Goal: Information Seeking & Learning: Learn about a topic

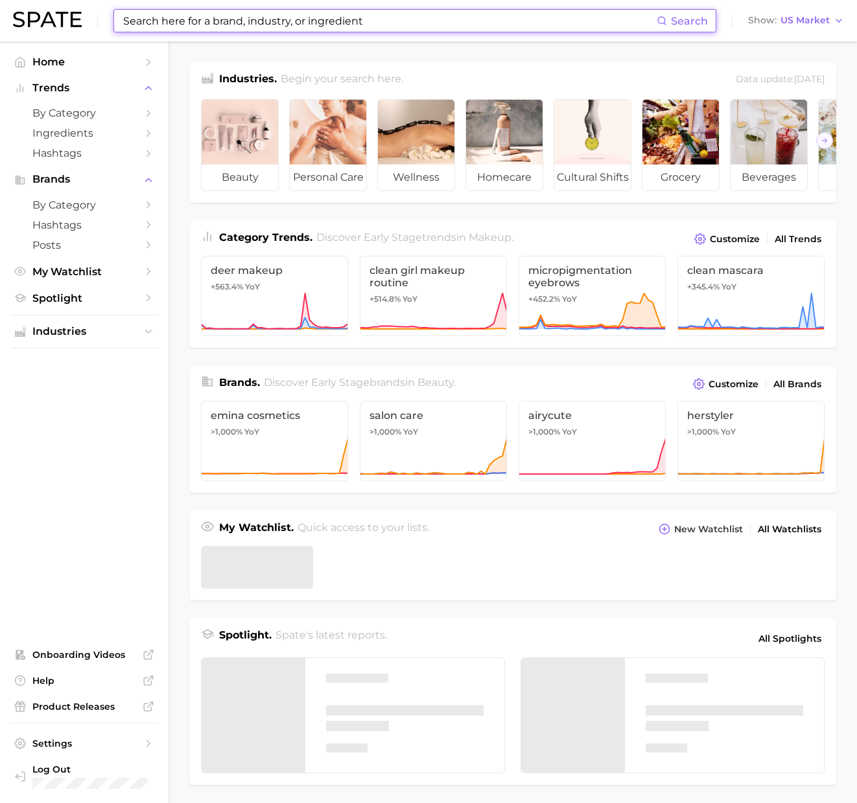
click at [354, 17] on input at bounding box center [389, 21] width 535 height 22
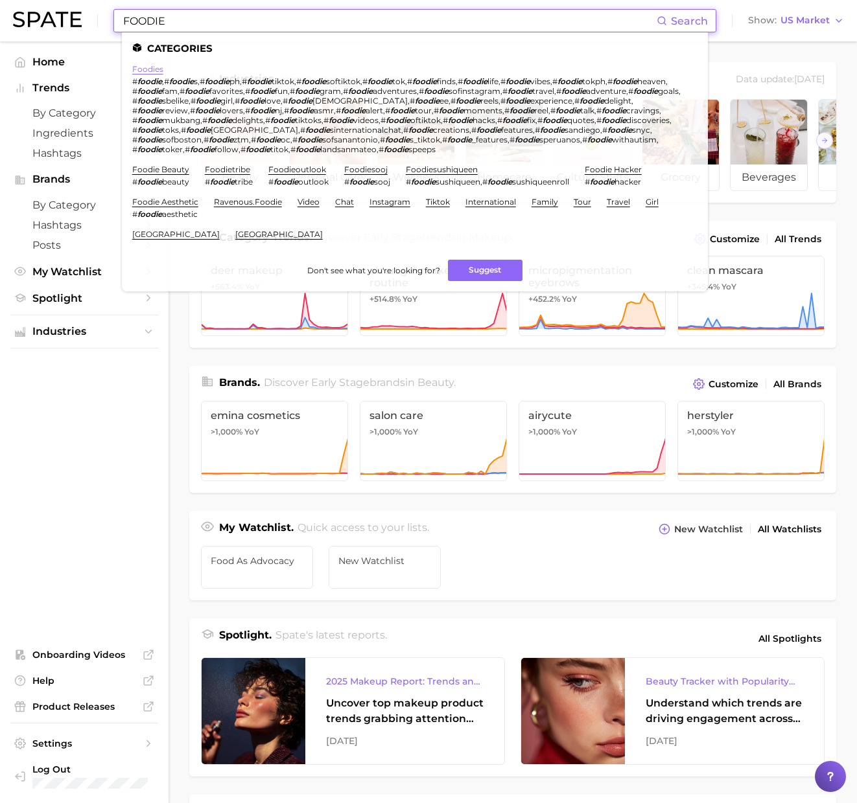
type input "FOODIE"
click at [143, 71] on link "foodies" at bounding box center [147, 69] width 31 height 10
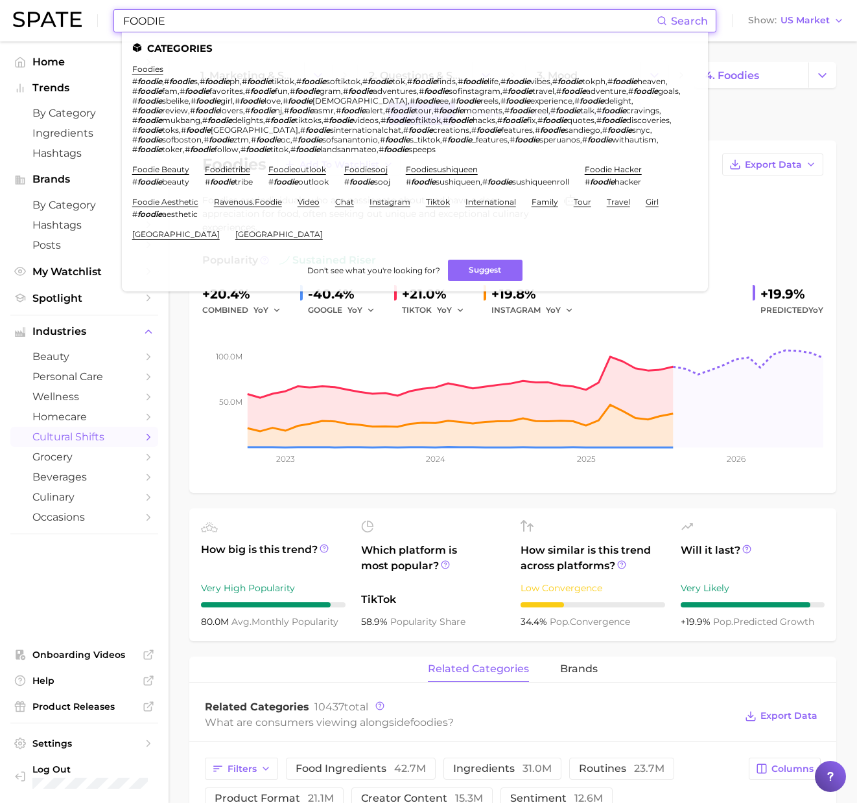
click at [172, 16] on input "FOODIE" at bounding box center [389, 21] width 535 height 22
click at [212, 170] on link "foodietribe" at bounding box center [227, 170] width 45 height 10
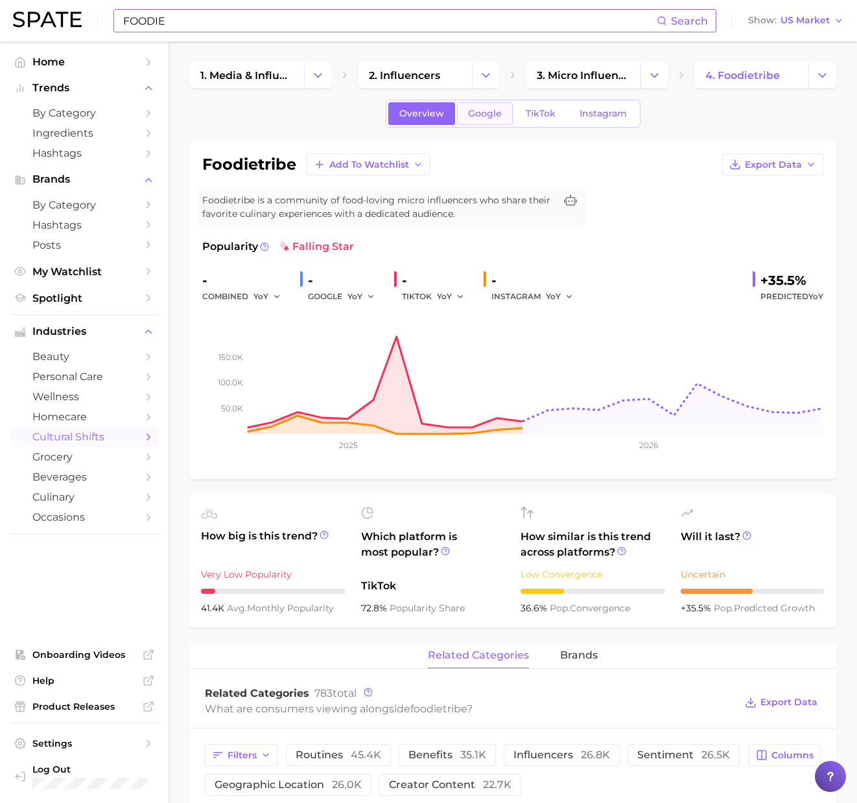
click at [470, 111] on span "Google" at bounding box center [485, 113] width 34 height 11
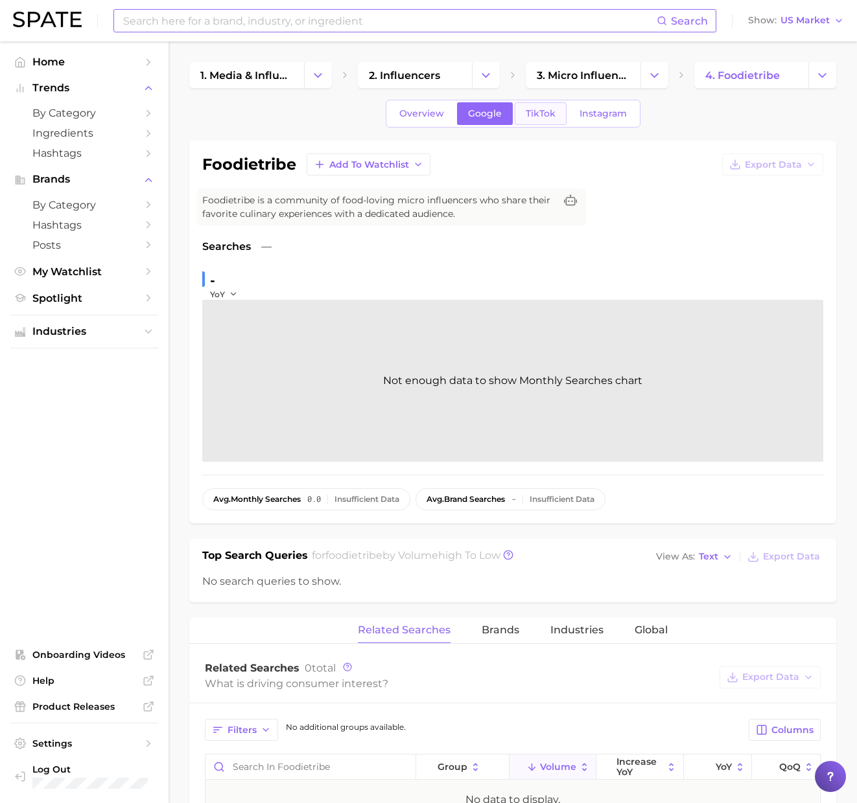
click at [531, 111] on span "TikTok" at bounding box center [540, 113] width 30 height 11
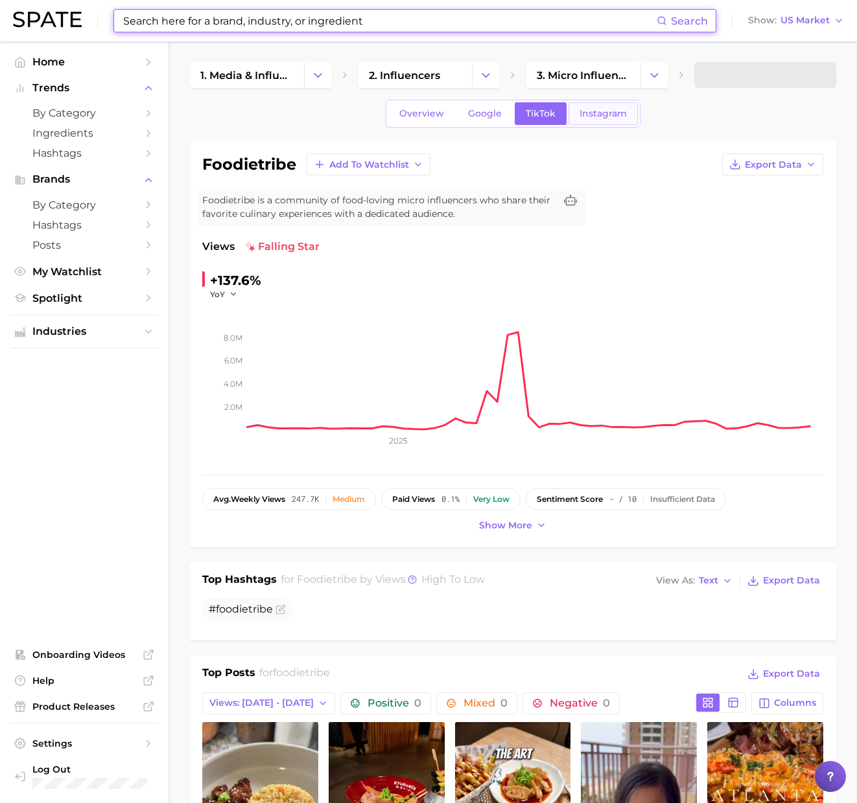
click at [599, 113] on span "Instagram" at bounding box center [602, 113] width 47 height 11
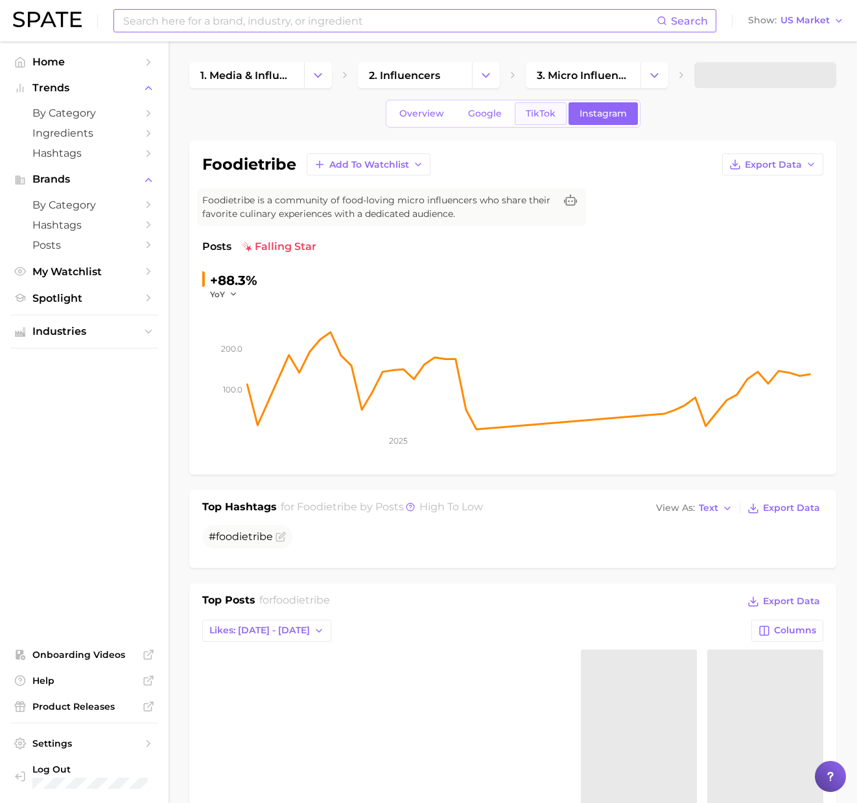
click at [541, 109] on span "TikTok" at bounding box center [540, 113] width 30 height 11
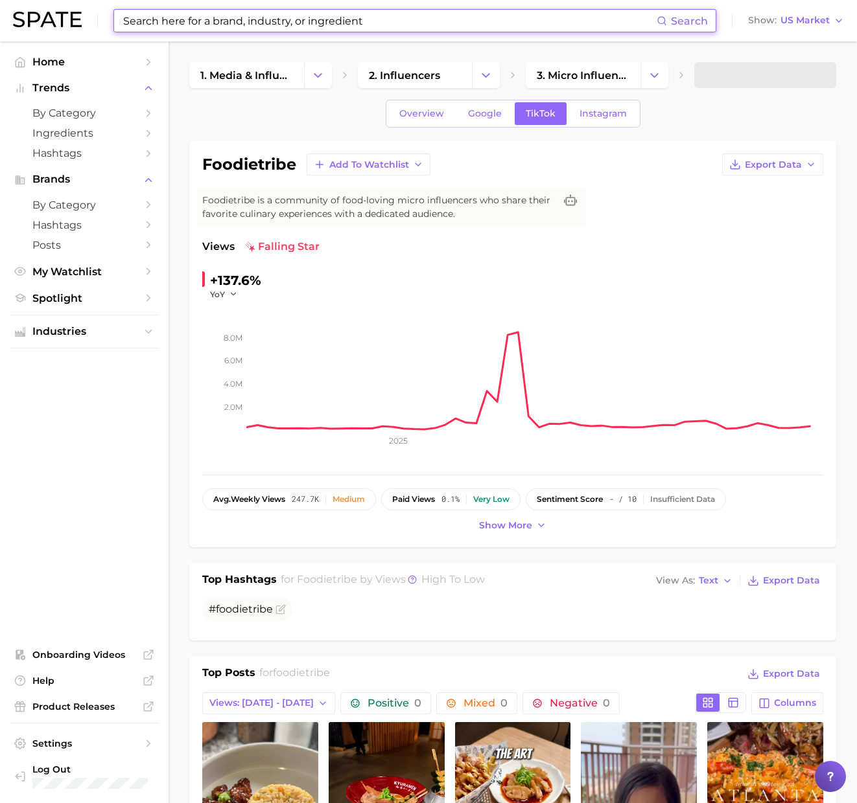
click at [327, 26] on input at bounding box center [389, 21] width 535 height 22
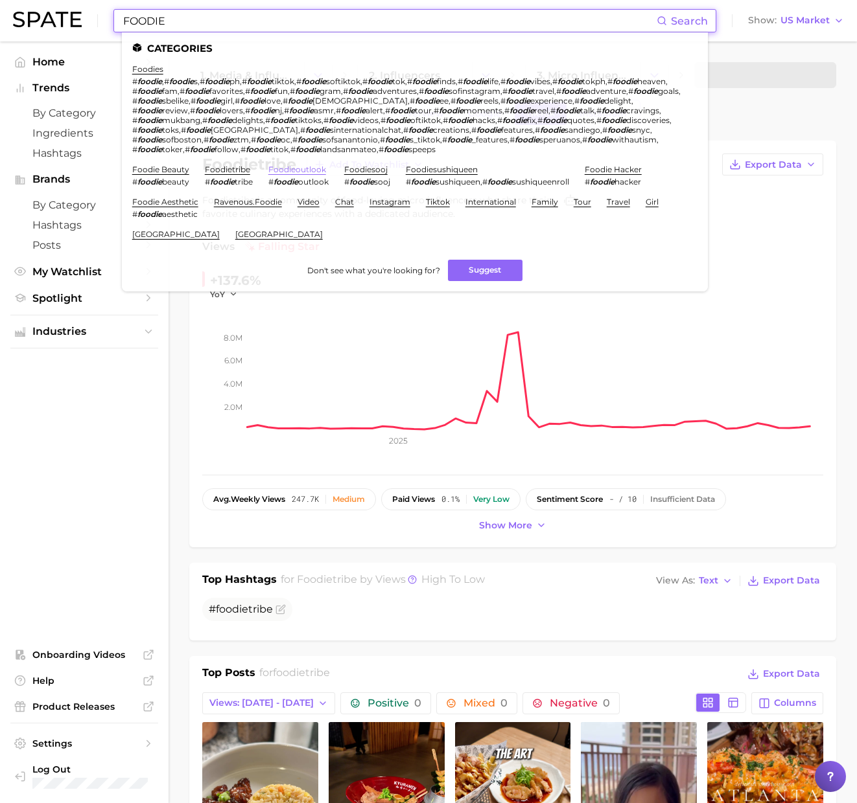
type input "FOODIE"
click at [308, 168] on link "foodieoutlook" at bounding box center [297, 170] width 58 height 10
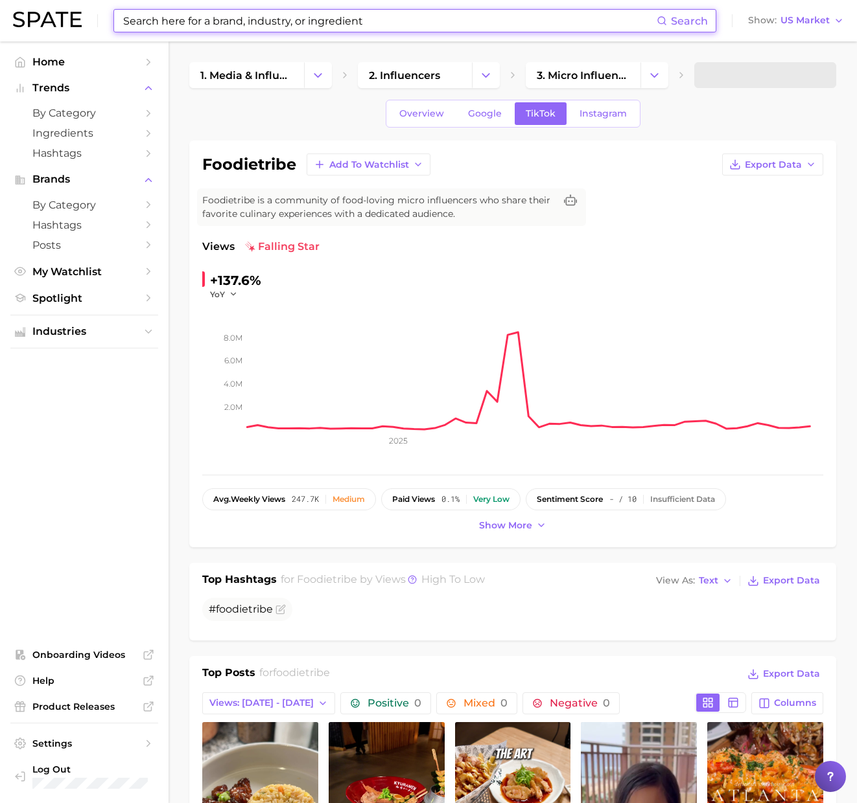
click at [291, 17] on input at bounding box center [389, 21] width 535 height 22
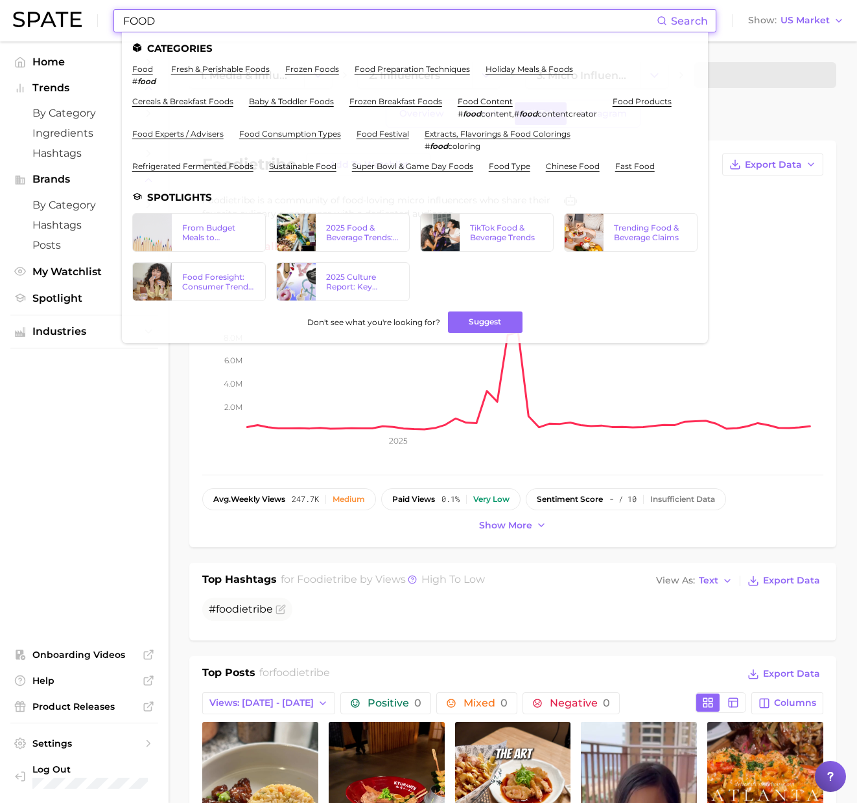
click at [240, 8] on div "FOOD Search Categories food # food fresh & perishable foods frozen foods food p…" at bounding box center [428, 20] width 831 height 41
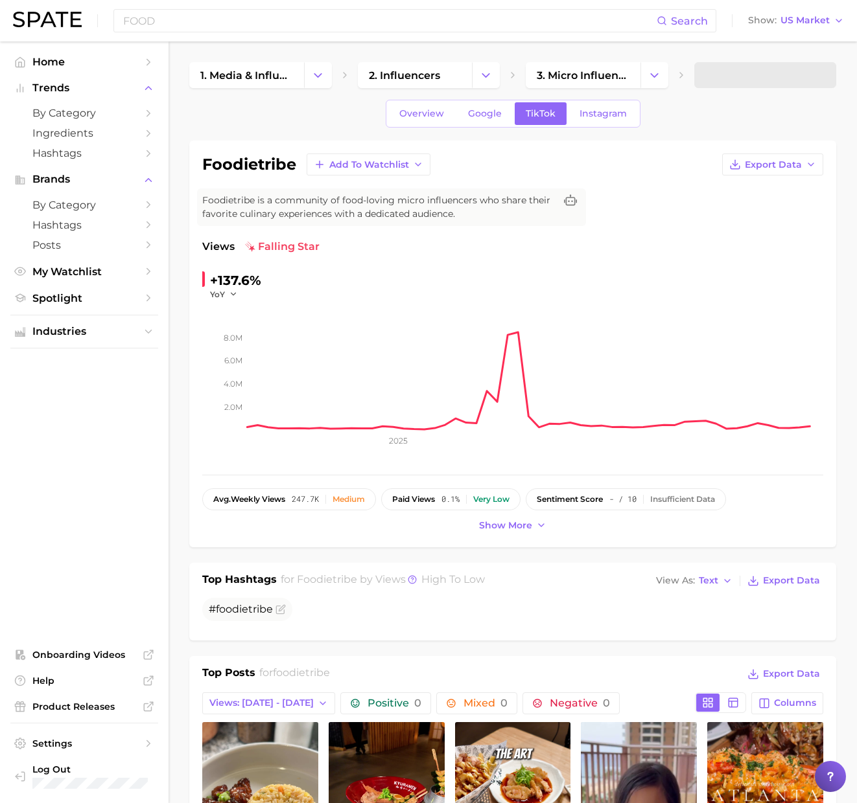
click at [240, 8] on div "FOOD Search Show US Market" at bounding box center [428, 20] width 831 height 41
click at [227, 23] on input "FOOD" at bounding box center [389, 21] width 535 height 22
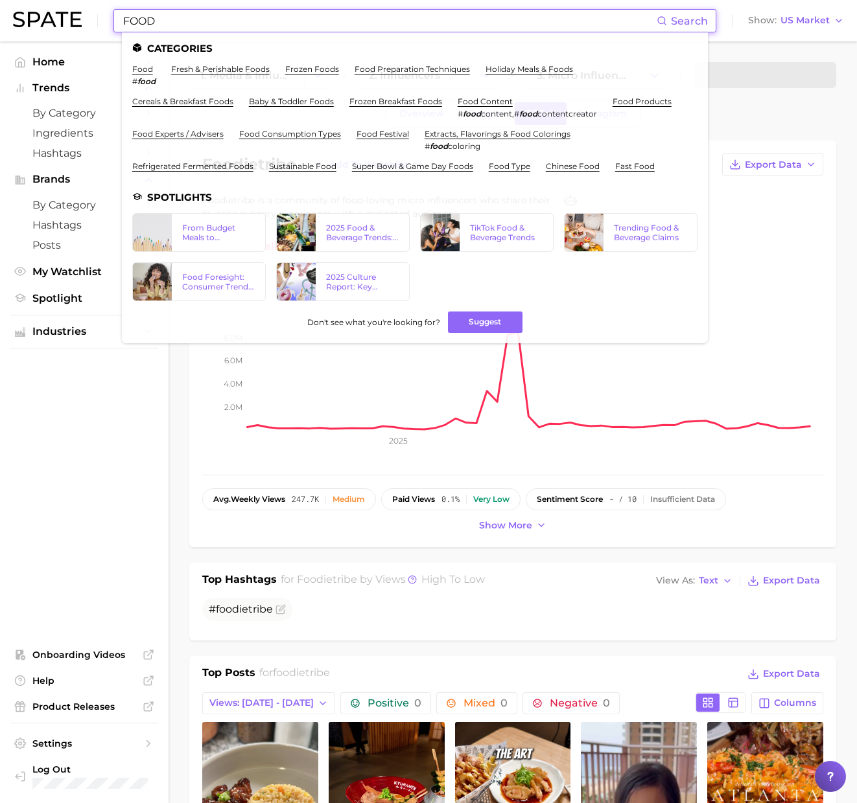
click at [227, 23] on input "FOOD" at bounding box center [389, 21] width 535 height 22
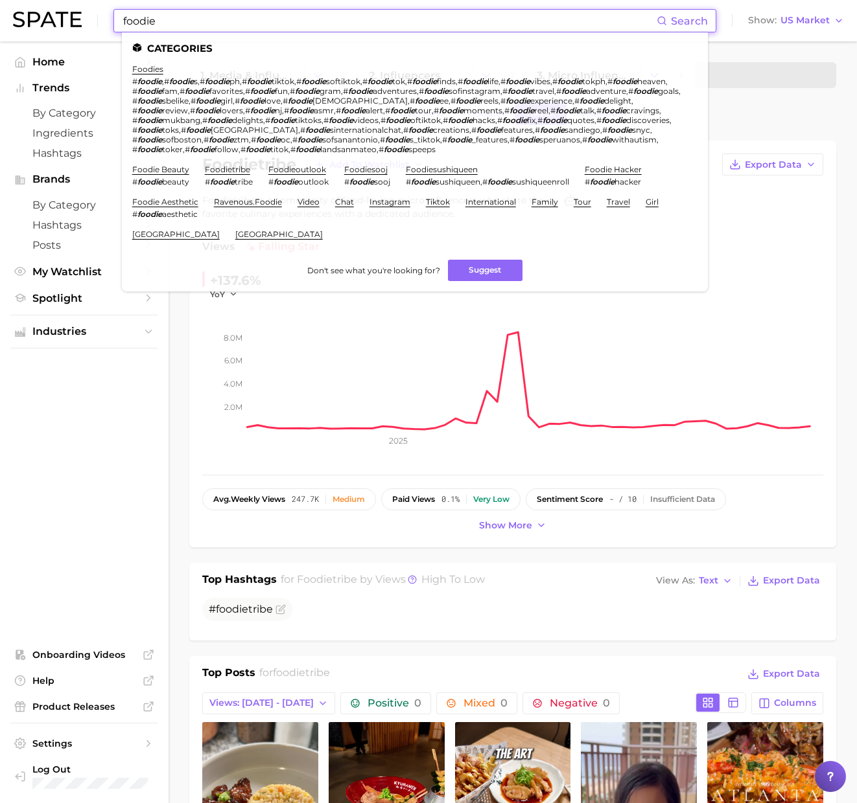
type input "foodie"
click at [167, 199] on link "foodie aesthetic" at bounding box center [165, 202] width 66 height 10
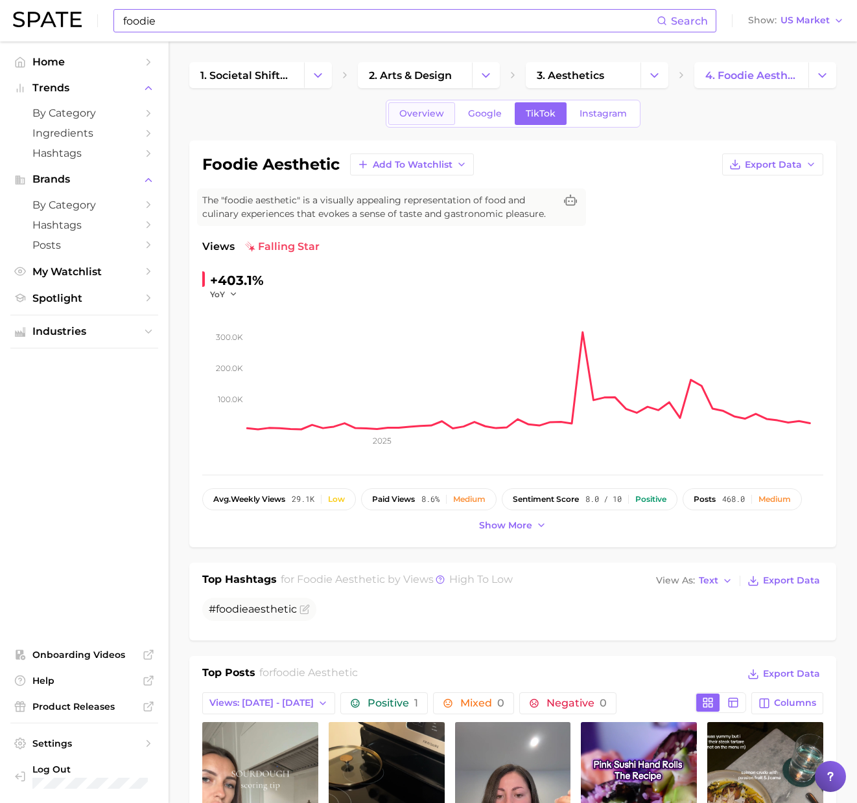
click at [414, 118] on span "Overview" at bounding box center [421, 113] width 45 height 11
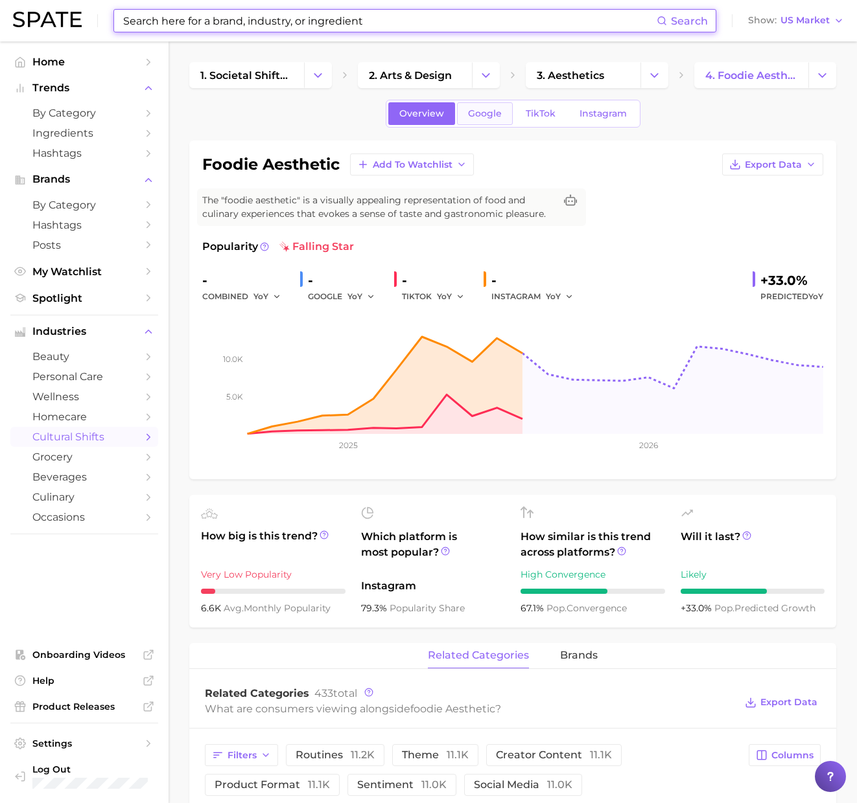
click at [474, 118] on span "Google" at bounding box center [485, 113] width 34 height 11
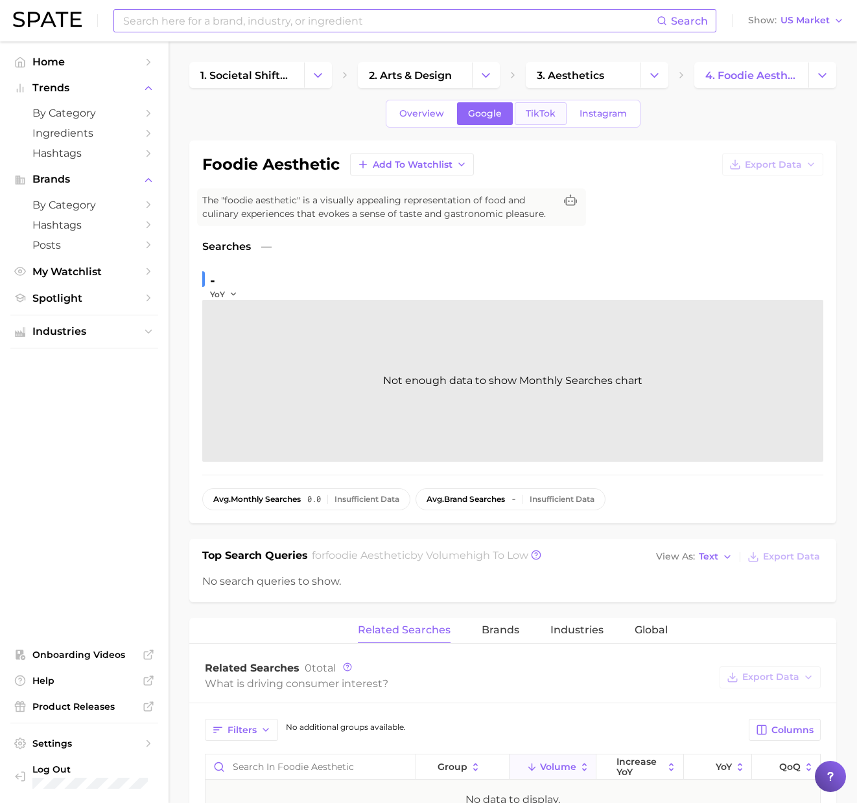
click at [529, 117] on span "TikTok" at bounding box center [540, 113] width 30 height 11
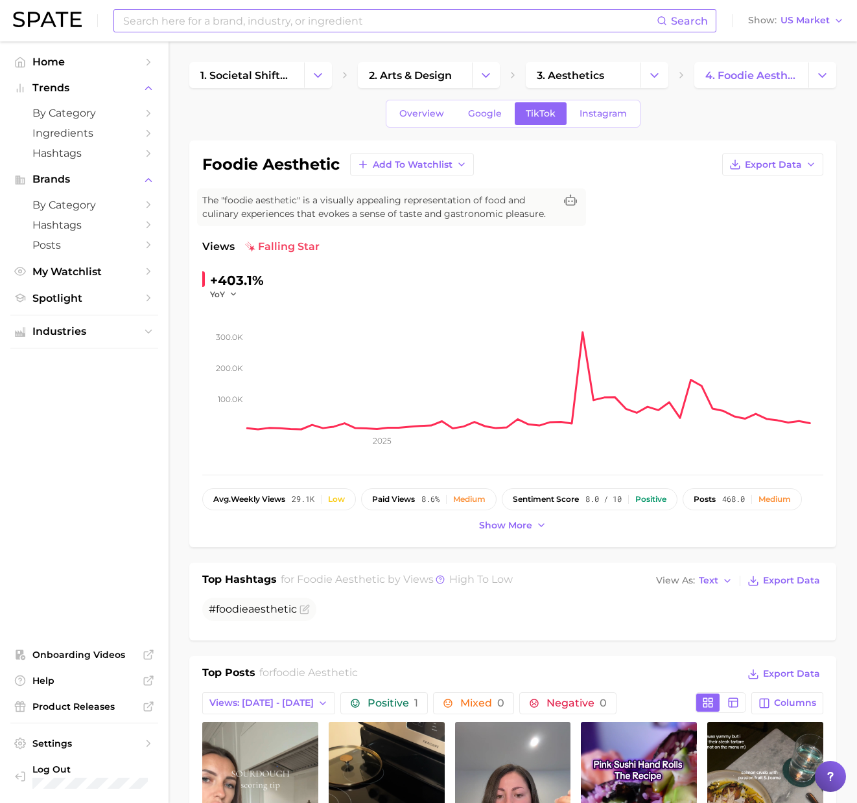
click at [219, 117] on div "Overview Google TikTok Instagram" at bounding box center [512, 114] width 647 height 28
click at [440, 25] on input at bounding box center [389, 21] width 535 height 22
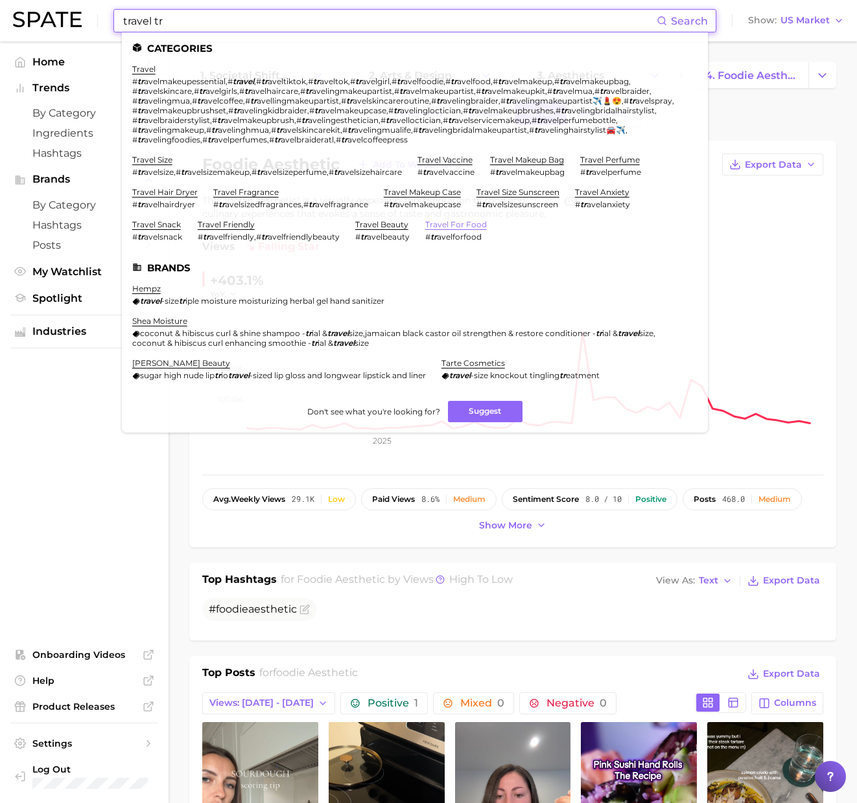
type input "travel tr"
click at [468, 222] on link "travel for food" at bounding box center [456, 225] width 62 height 10
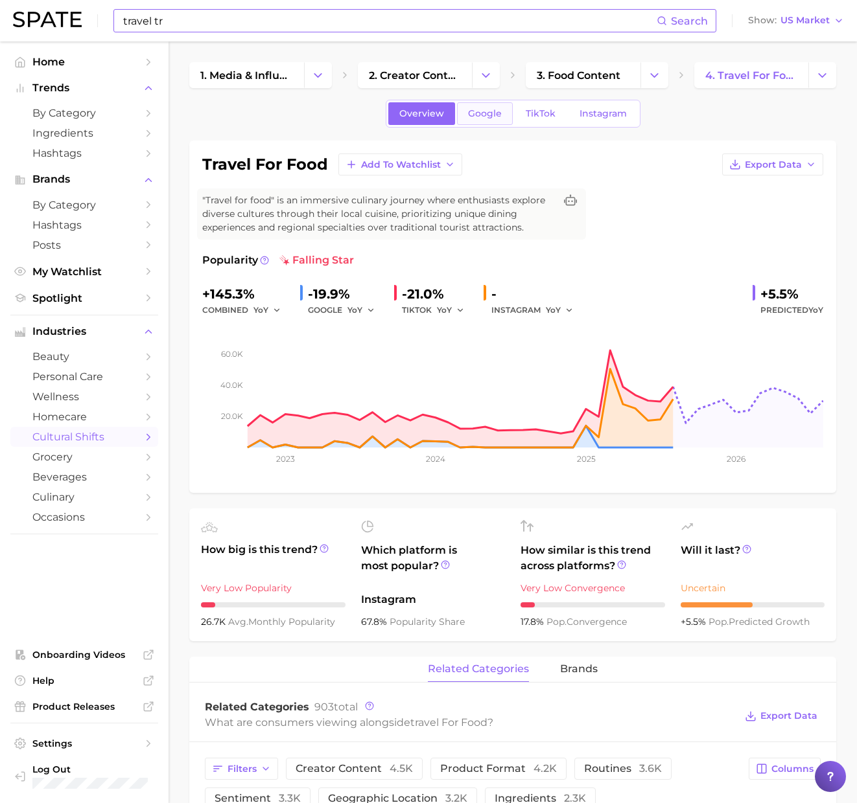
click at [481, 114] on span "Google" at bounding box center [485, 113] width 34 height 11
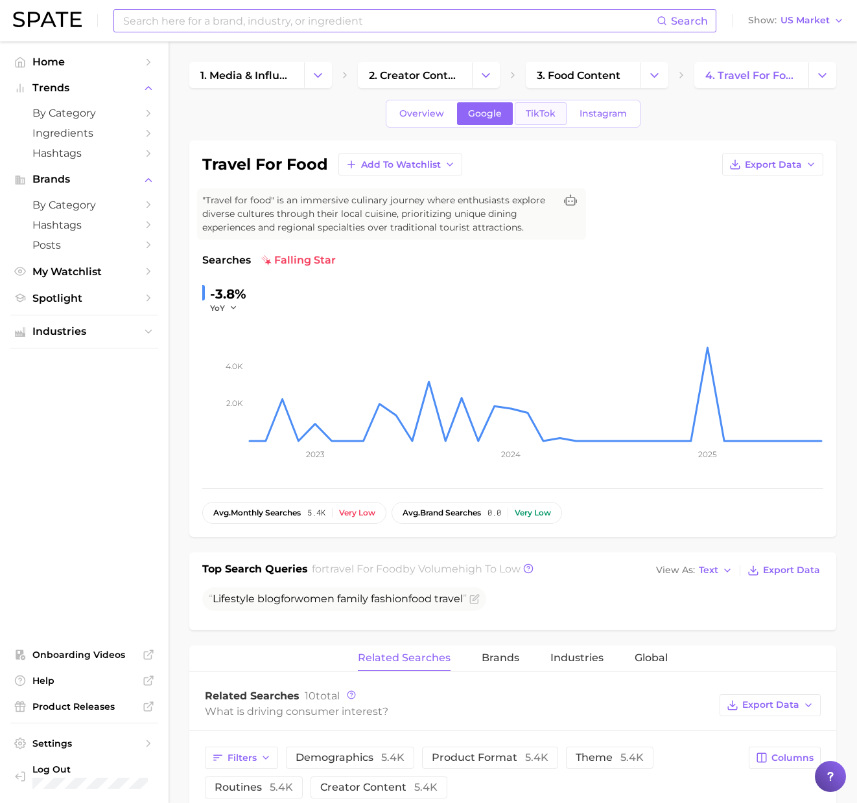
click at [544, 115] on span "TikTok" at bounding box center [540, 113] width 30 height 11
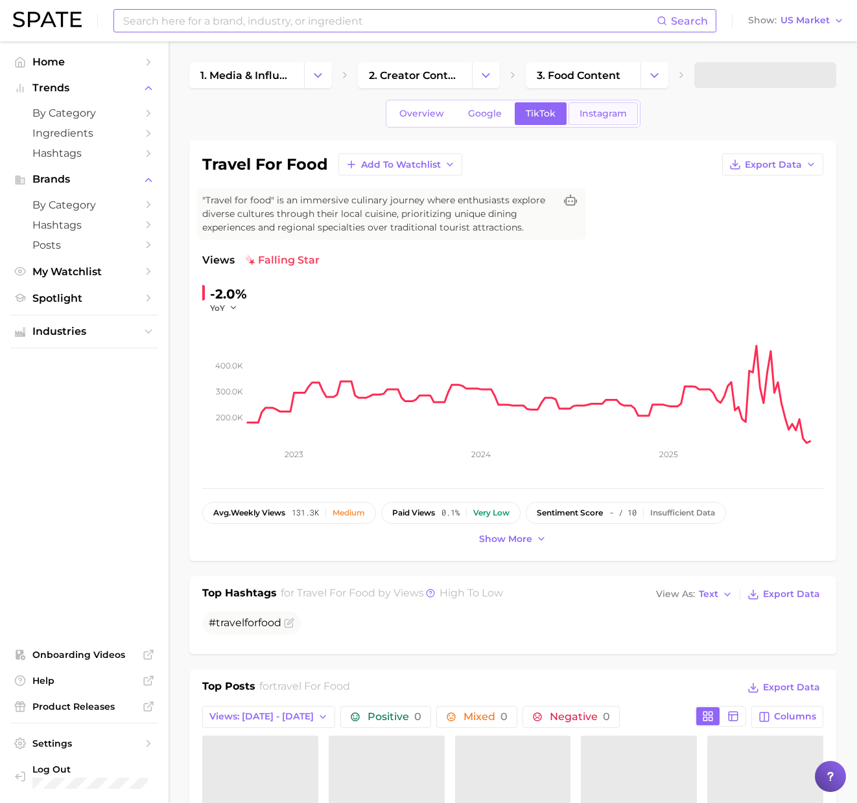
click at [610, 113] on span "Instagram" at bounding box center [602, 113] width 47 height 11
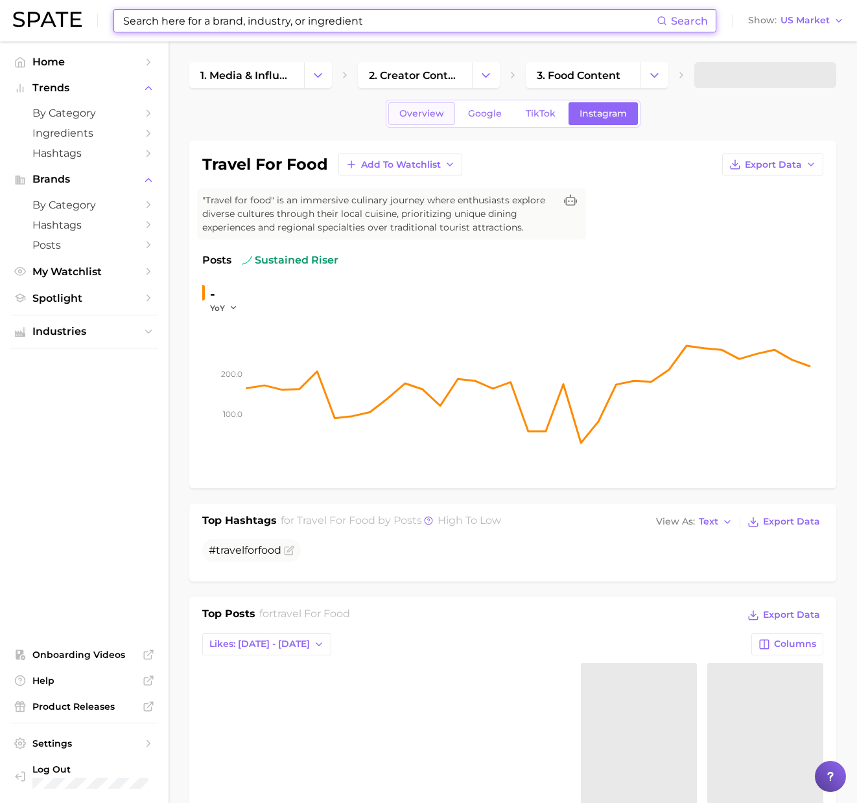
click at [419, 114] on span "Overview" at bounding box center [421, 113] width 45 height 11
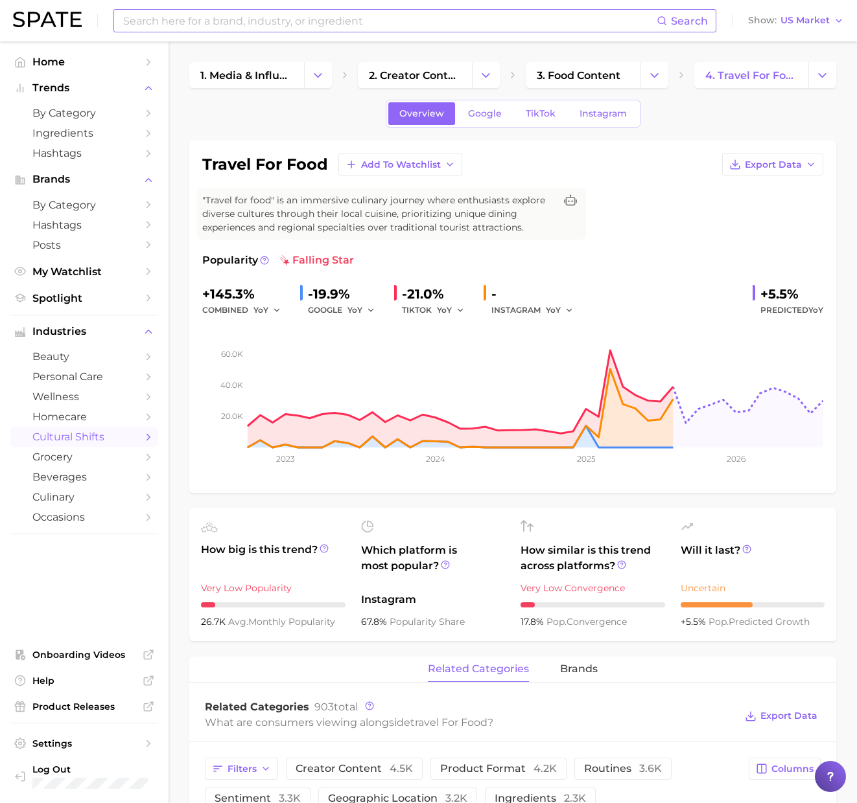
click at [222, 123] on div "Overview Google TikTok Instagram" at bounding box center [512, 114] width 647 height 28
